Goal: Task Accomplishment & Management: Manage account settings

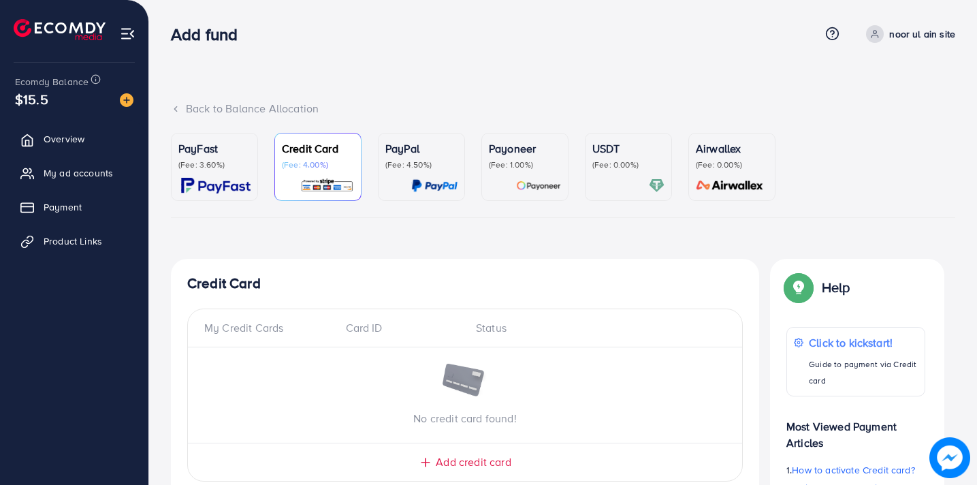
scroll to position [405, 0]
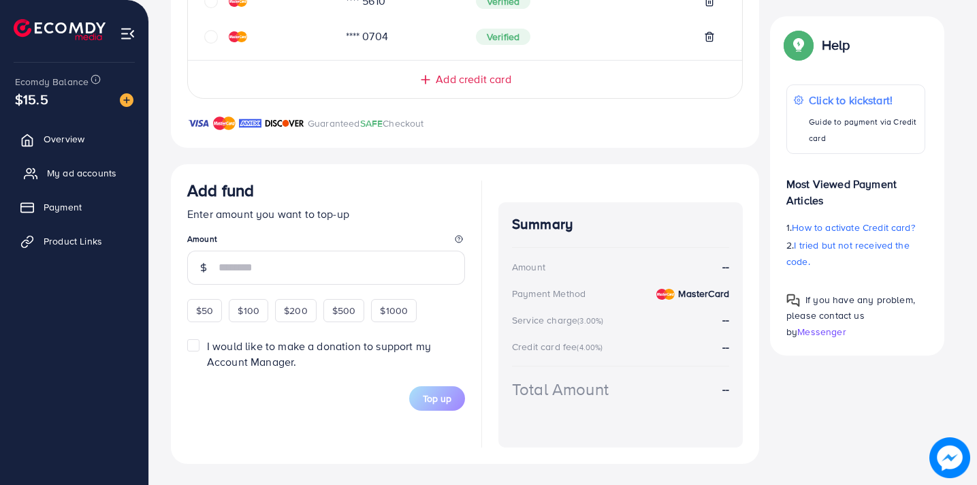
click at [72, 175] on span "My ad accounts" at bounding box center [81, 173] width 69 height 14
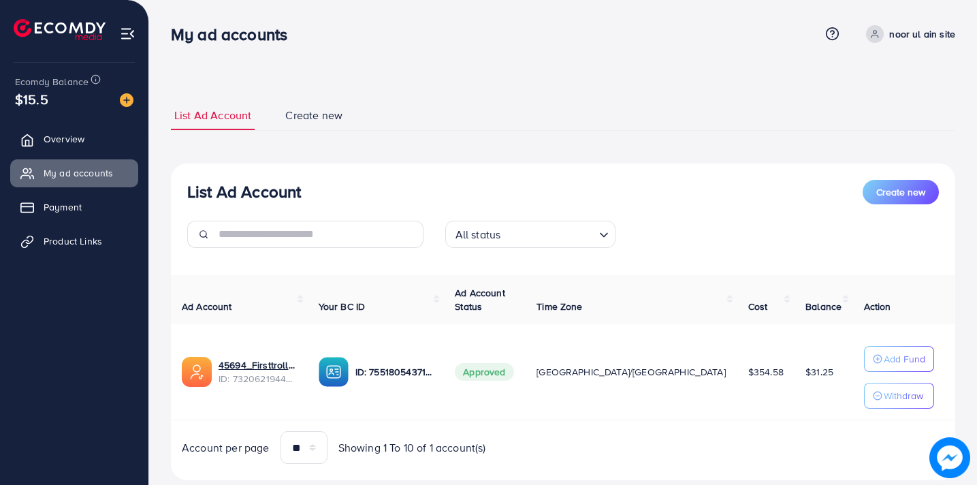
click at [646, 67] on div "List Ad Account Create new List Ad Account Create new All status Loading... Ad …" at bounding box center [563, 259] width 828 height 518
